Goal: Task Accomplishment & Management: Use online tool/utility

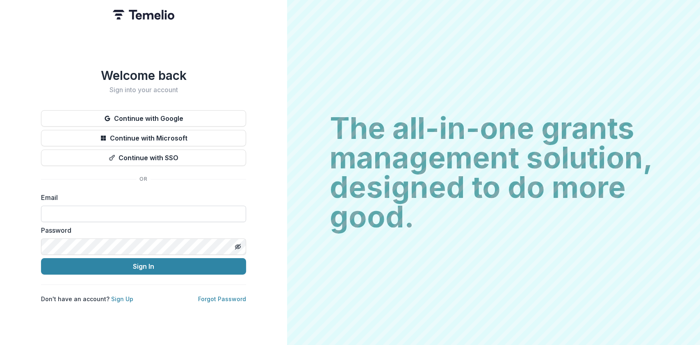
click at [138, 211] on input at bounding box center [143, 214] width 205 height 16
click at [122, 215] on input at bounding box center [143, 214] width 205 height 16
type input "**********"
click at [41, 258] on button "Sign In" at bounding box center [143, 266] width 205 height 16
